Goal: Information Seeking & Learning: Learn about a topic

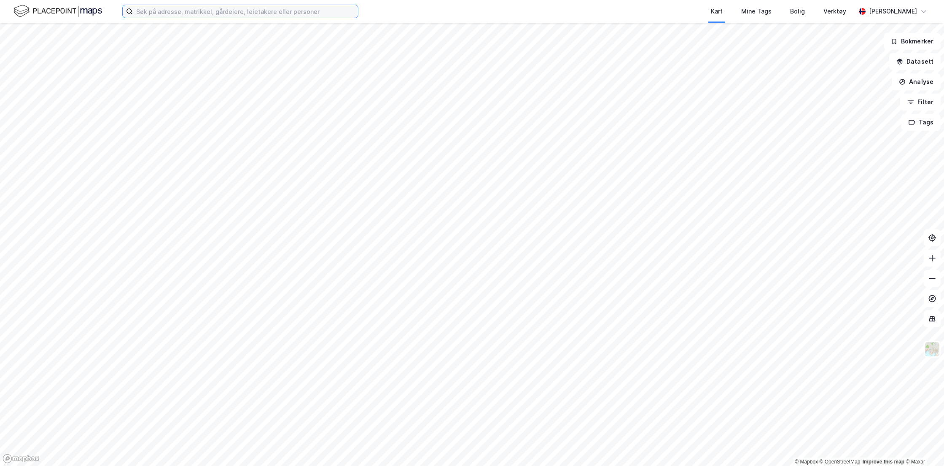
click at [180, 9] on input at bounding box center [245, 11] width 225 height 13
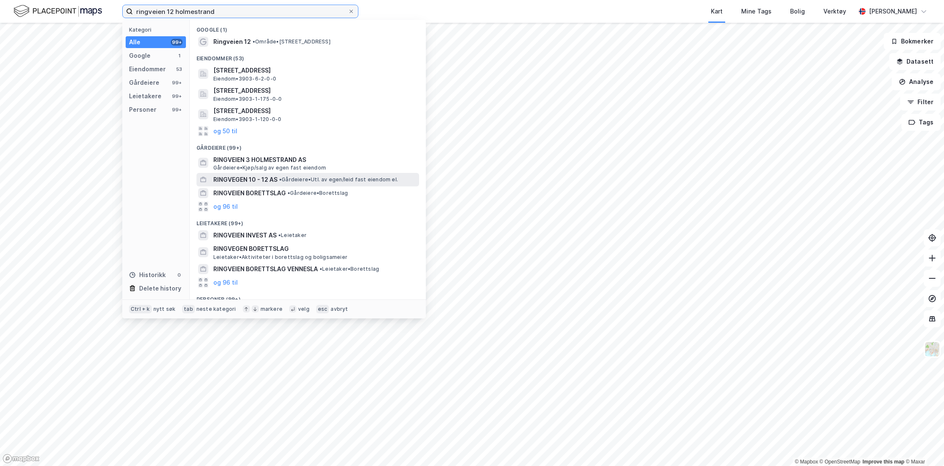
type input "ringveien 12 holmestrand"
click at [277, 178] on span "RINGVEGEN 10 - 12 AS" at bounding box center [245, 180] width 64 height 10
